Goal: Navigation & Orientation: Go to known website

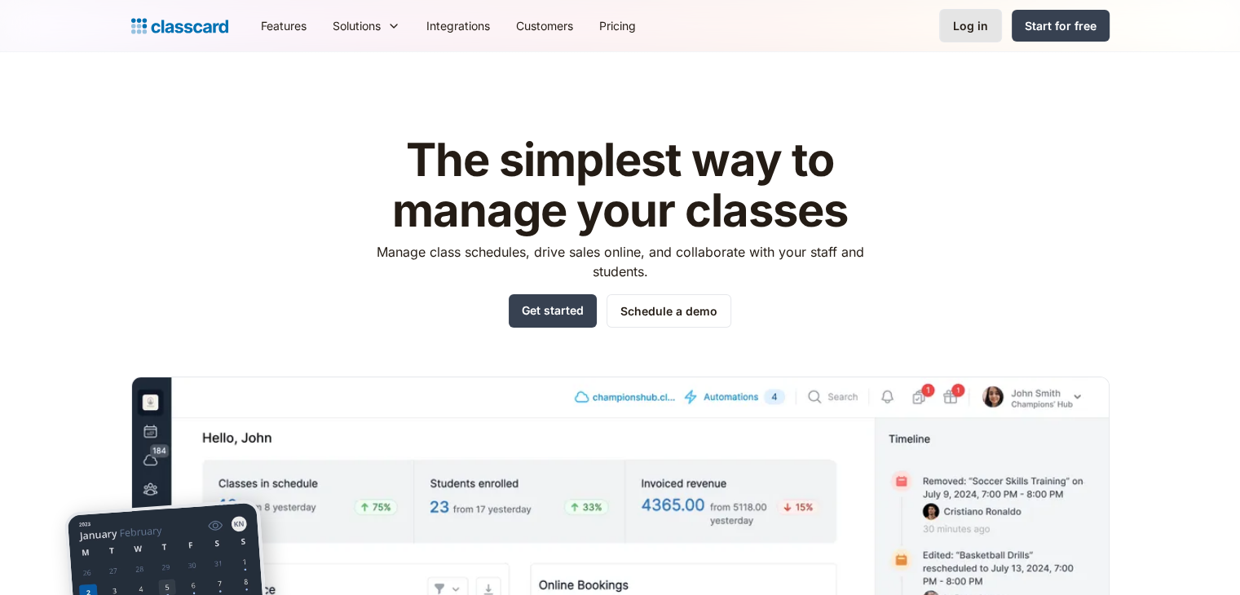
click at [969, 29] on div "Log in" at bounding box center [970, 25] width 35 height 17
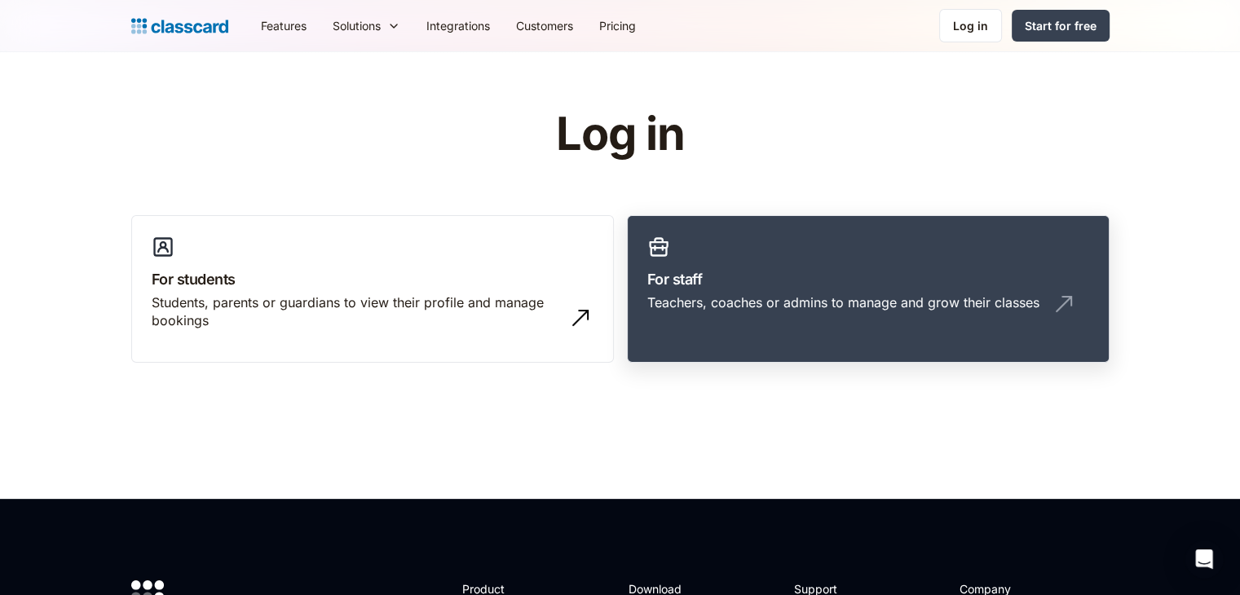
click at [785, 305] on div "Teachers, coaches or admins to manage and grow their classes" at bounding box center [844, 303] width 392 height 18
